Goal: Transaction & Acquisition: Download file/media

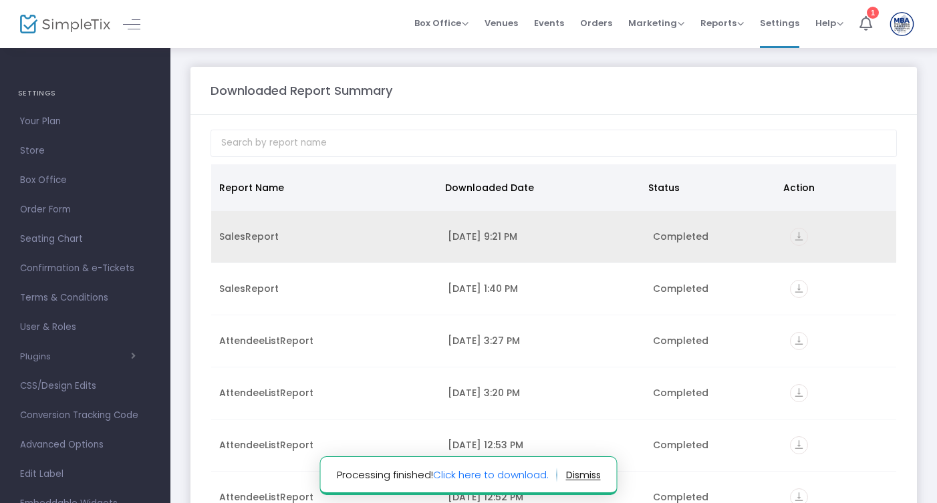
click at [326, 247] on td "SalesReport" at bounding box center [325, 237] width 229 height 52
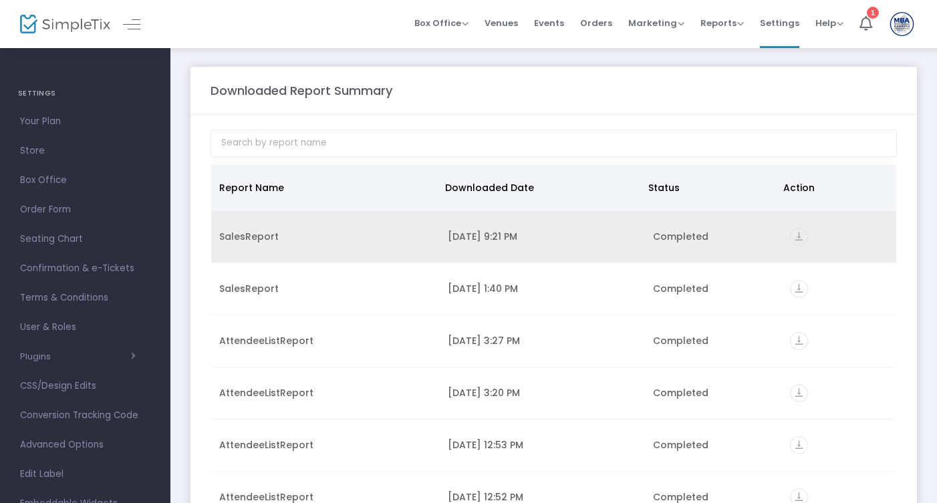
click at [799, 243] on icon "vertical_align_bottom" at bounding box center [799, 237] width 18 height 18
click at [792, 241] on icon "vertical_align_bottom" at bounding box center [799, 237] width 18 height 18
